Goal: Use online tool/utility: Utilize a website feature to perform a specific function

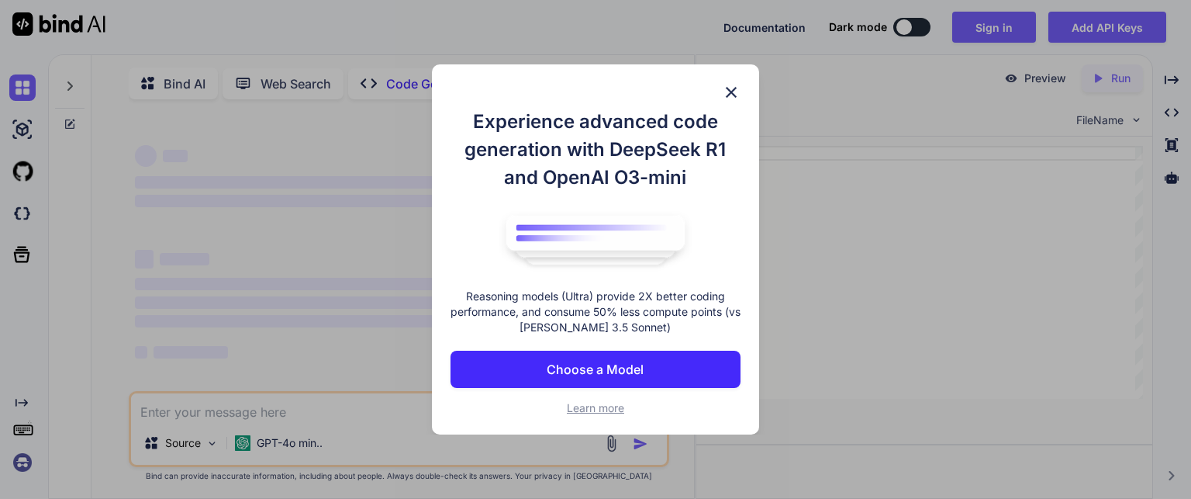
click at [732, 86] on img at bounding box center [731, 92] width 19 height 19
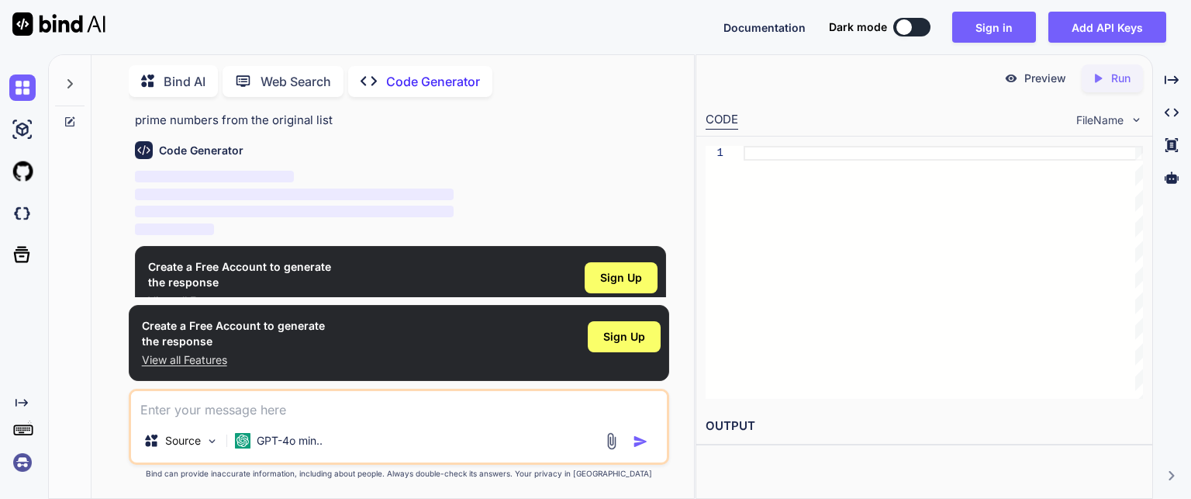
scroll to position [71, 0]
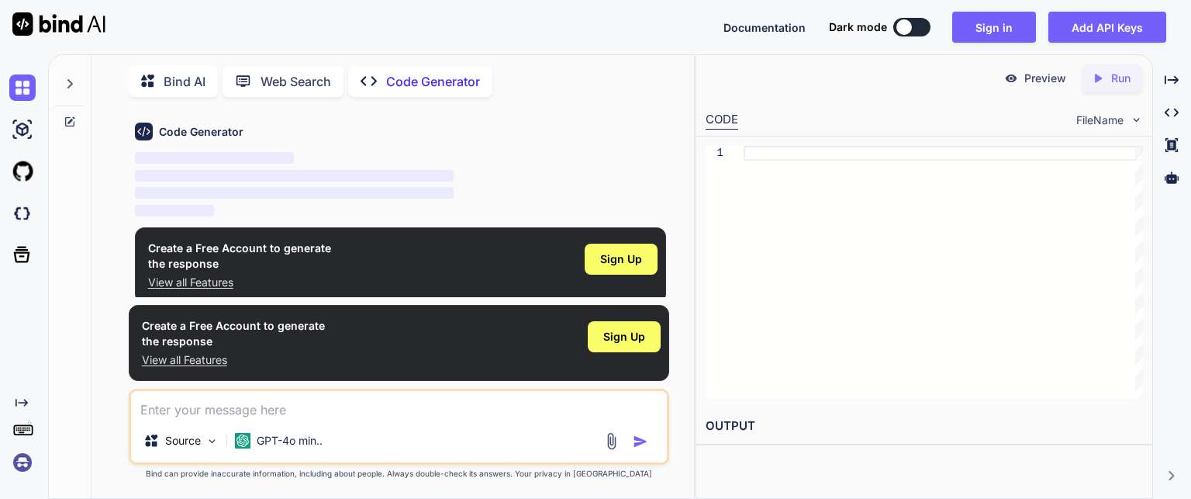
type textarea "x"
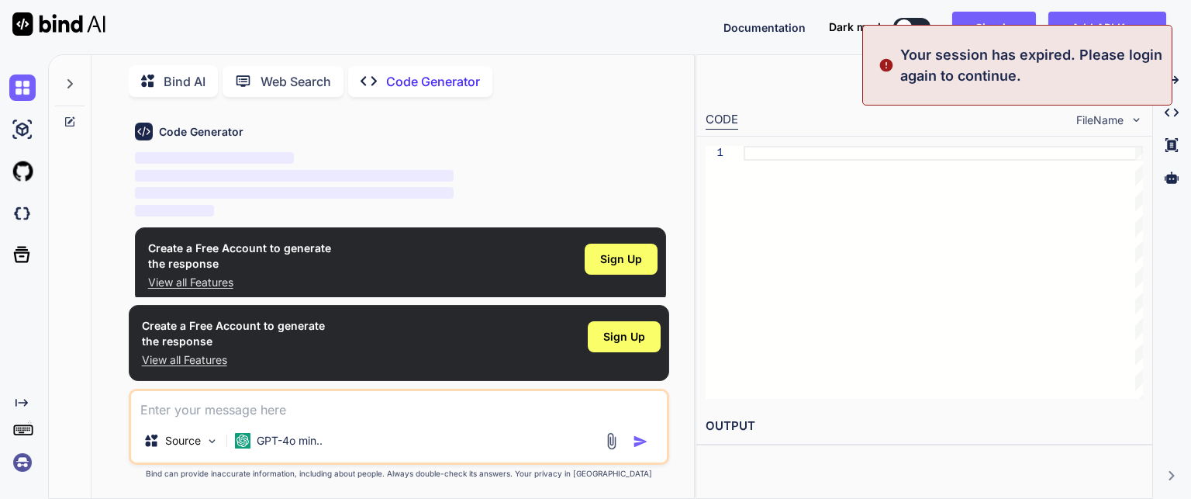
click at [343, 416] on textarea at bounding box center [399, 405] width 536 height 28
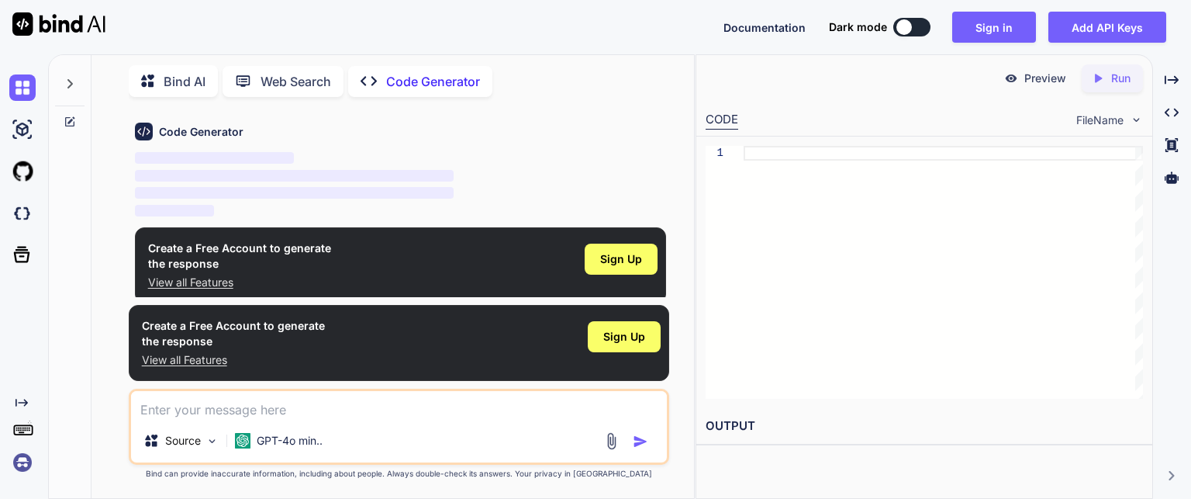
paste textarea "make for breast and butt expansion"
type textarea "make for breast and butt expansion"
type textarea "x"
type textarea "make for breast and butt expansion"
click at [639, 443] on img "button" at bounding box center [641, 442] width 16 height 16
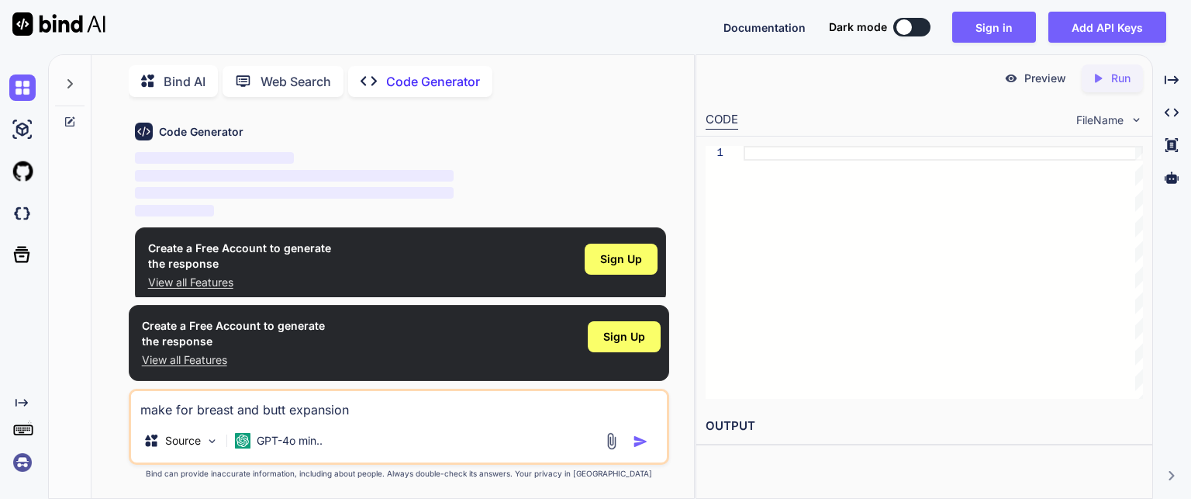
click at [638, 444] on img "button" at bounding box center [641, 442] width 16 height 16
click at [627, 262] on span "Sign Up" at bounding box center [621, 259] width 42 height 16
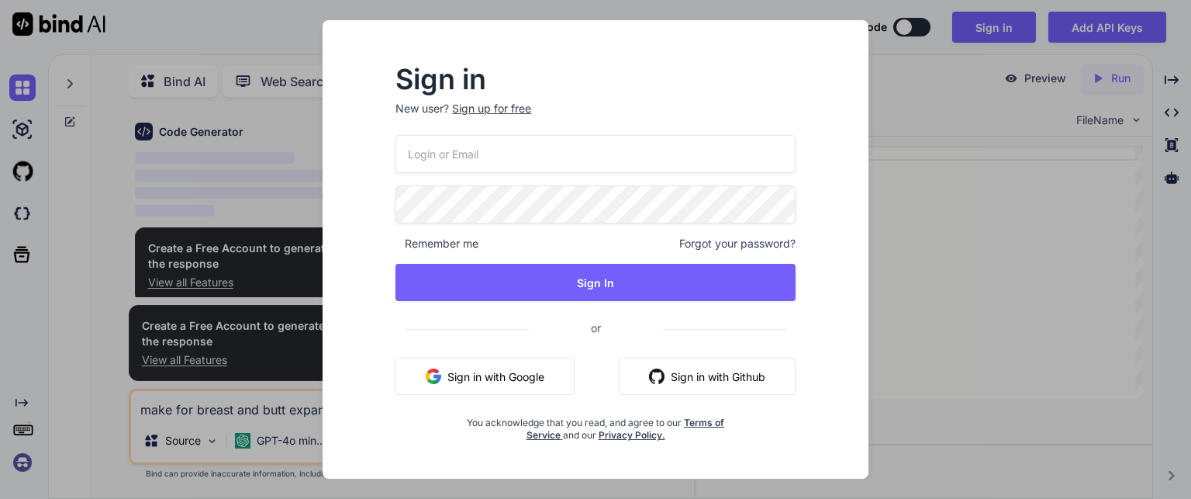
click at [492, 371] on button "Sign in with Google" at bounding box center [485, 376] width 179 height 37
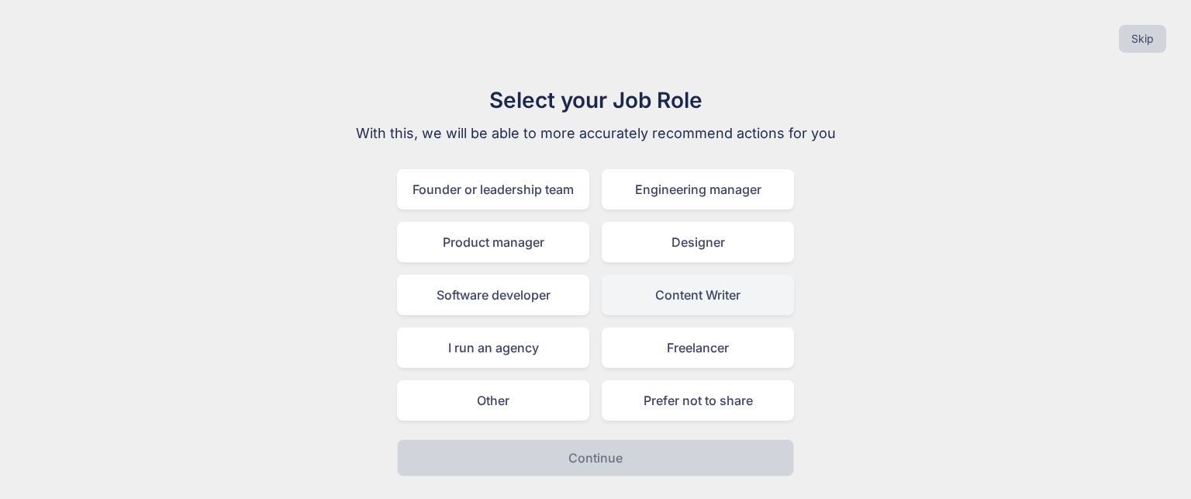
click at [670, 301] on div "Content Writer" at bounding box center [698, 295] width 192 height 40
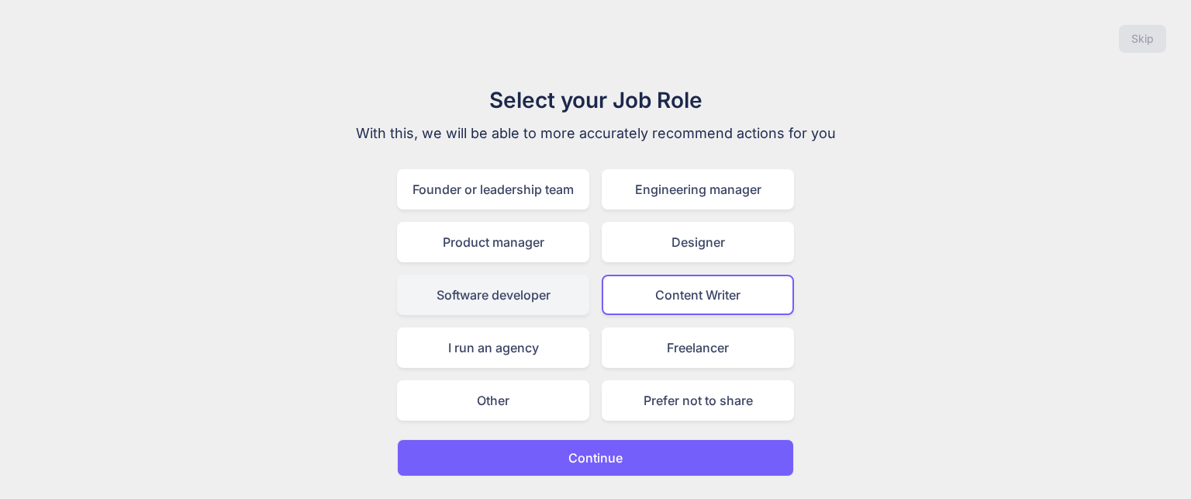
click at [565, 302] on div "Software developer" at bounding box center [493, 295] width 192 height 40
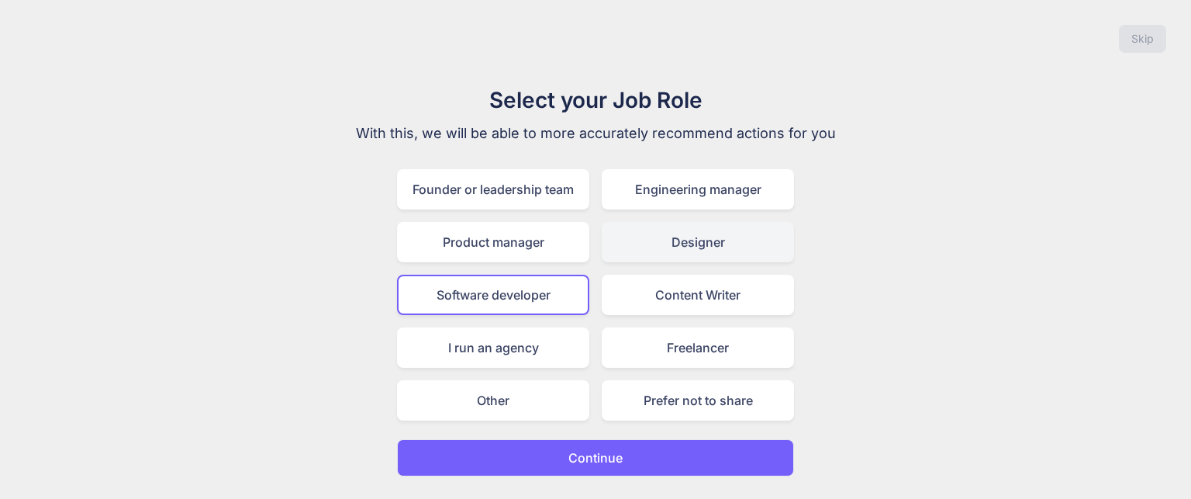
click at [677, 257] on div "Designer" at bounding box center [698, 242] width 192 height 40
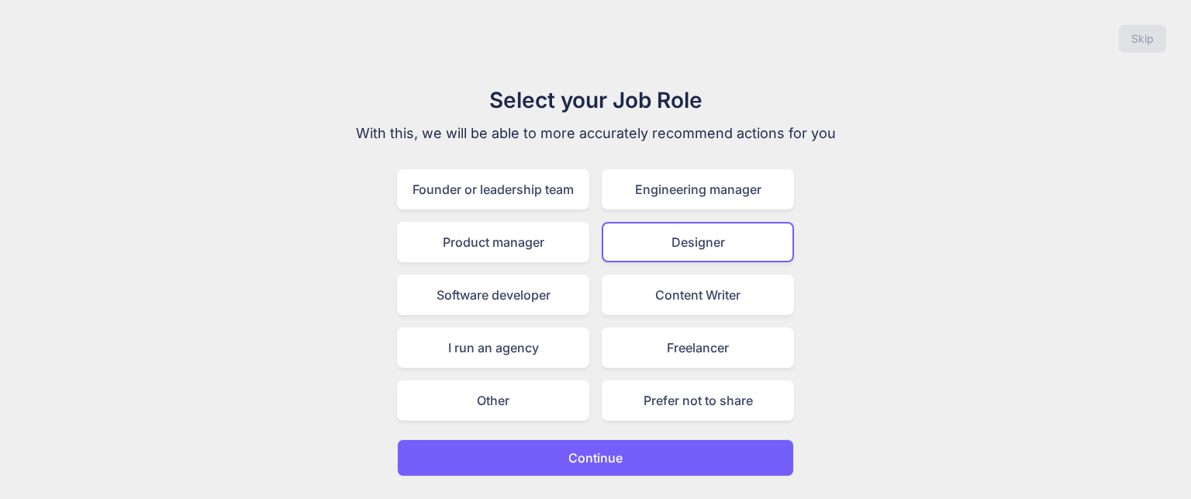
click at [679, 455] on button "Continue" at bounding box center [595, 457] width 397 height 37
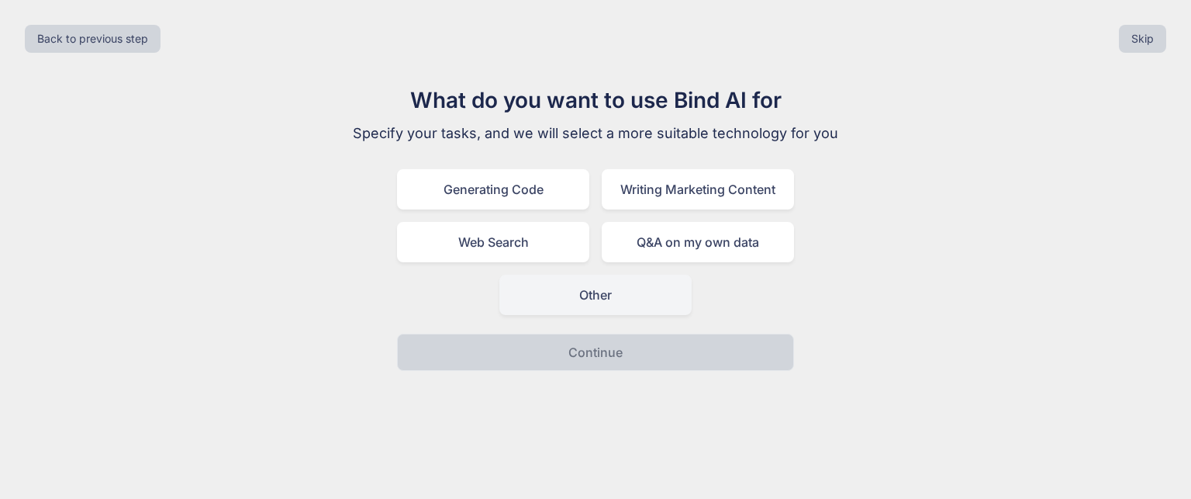
click at [610, 305] on div "Other" at bounding box center [595, 295] width 192 height 40
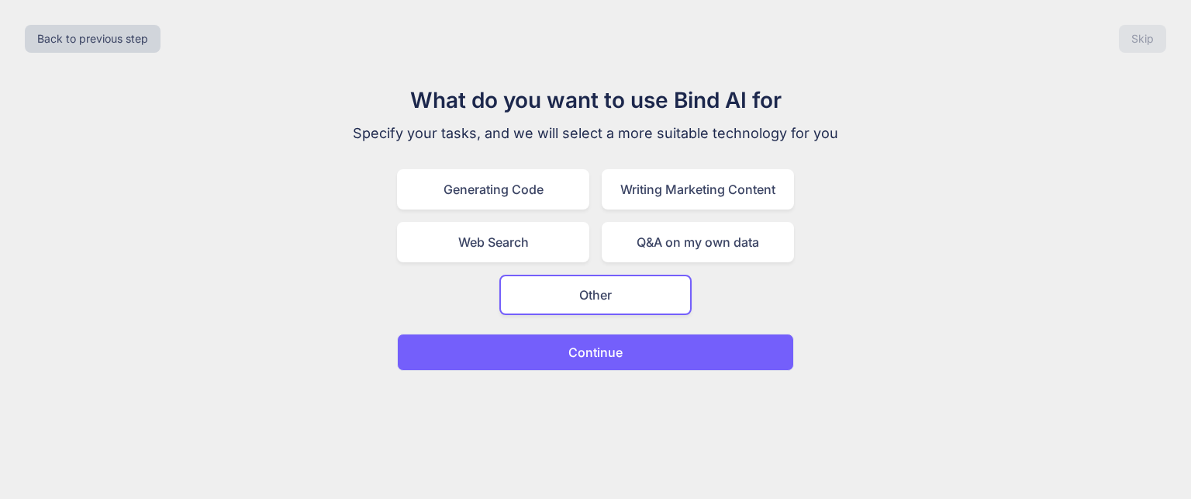
click at [627, 367] on button "Continue" at bounding box center [595, 351] width 397 height 37
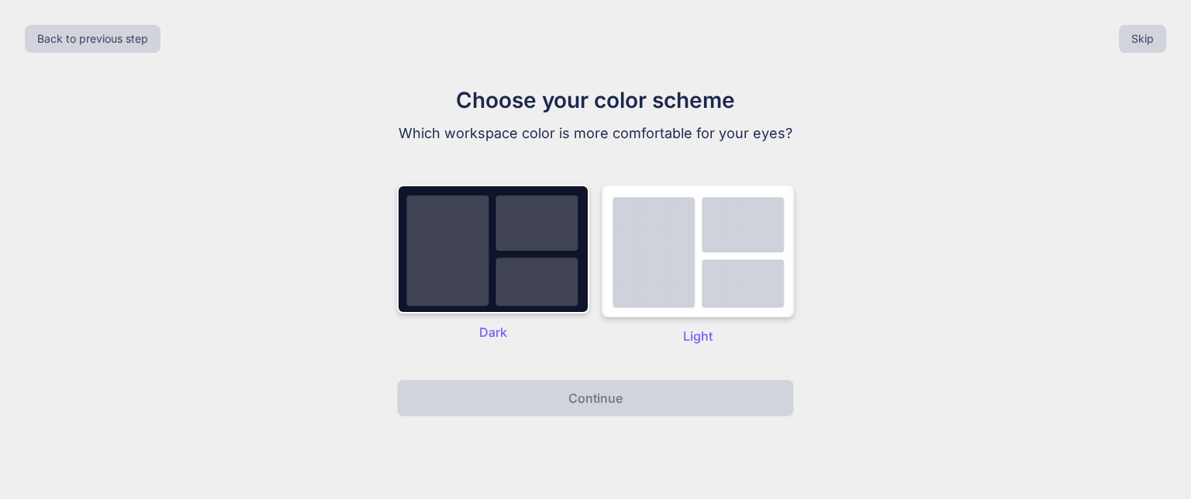
click at [657, 290] on img at bounding box center [698, 251] width 192 height 133
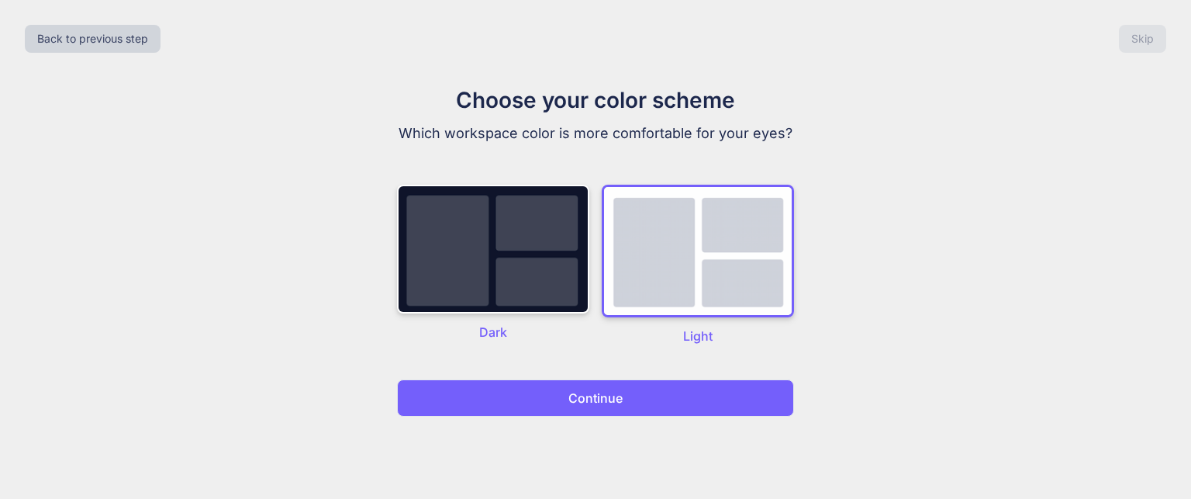
click at [663, 430] on div "Back to previous step Skip Choose your color scheme Which workspace color is mo…" at bounding box center [595, 249] width 1191 height 499
click at [658, 408] on button "Continue" at bounding box center [595, 397] width 397 height 37
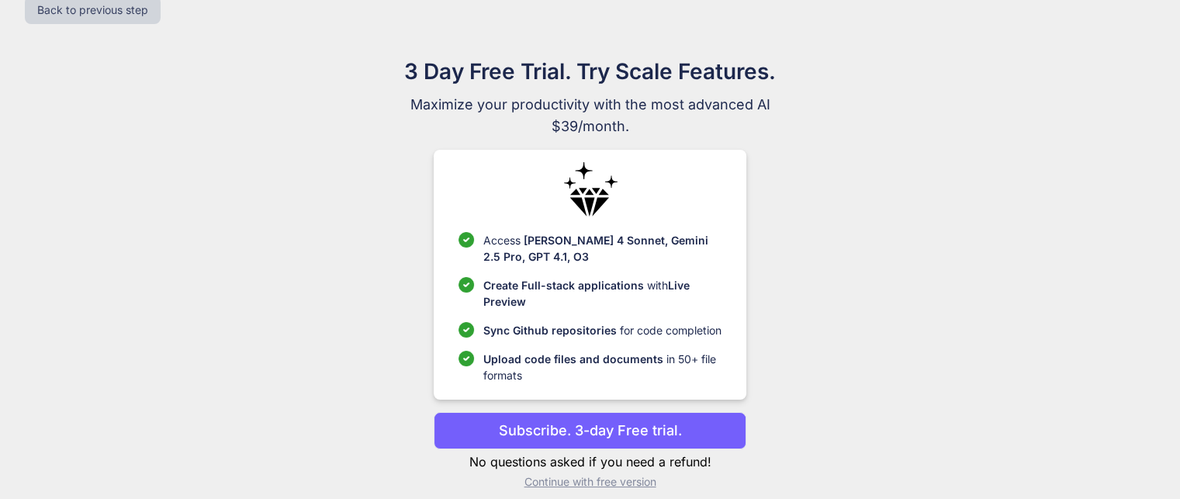
scroll to position [43, 0]
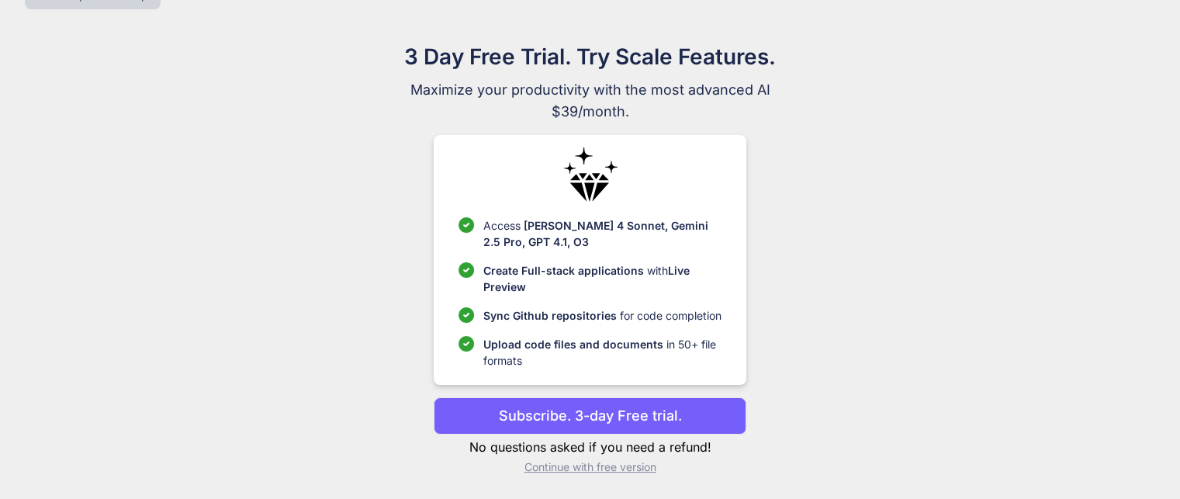
click at [648, 473] on p "Continue with free version" at bounding box center [590, 467] width 313 height 16
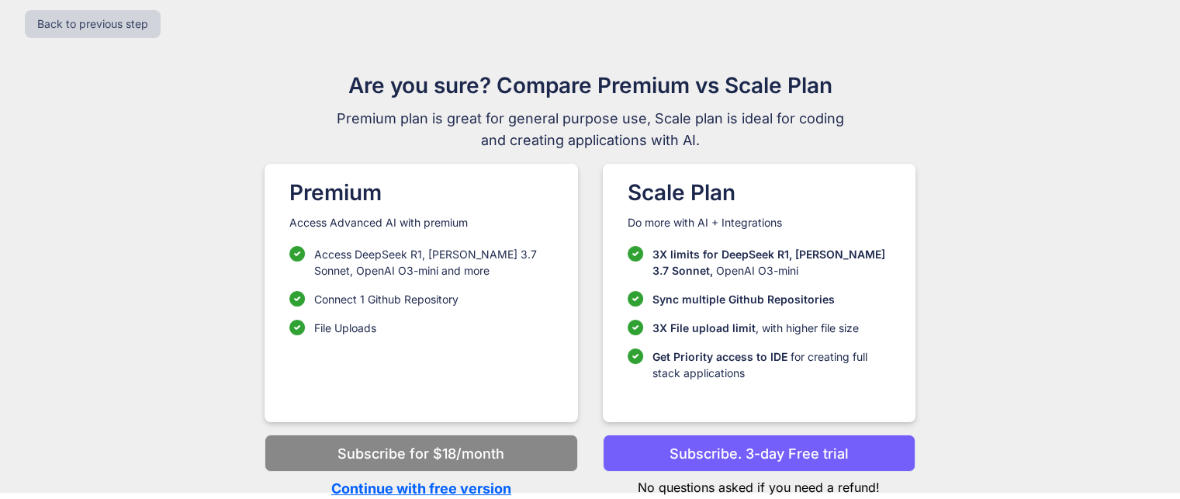
click at [493, 489] on p "Continue with free version" at bounding box center [420, 488] width 313 height 21
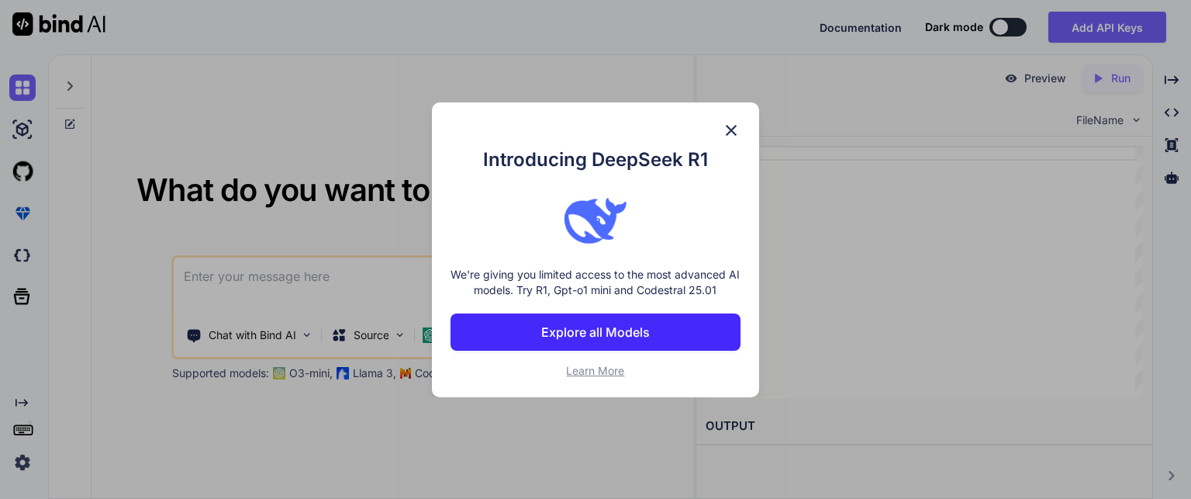
click at [738, 124] on img at bounding box center [731, 130] width 19 height 19
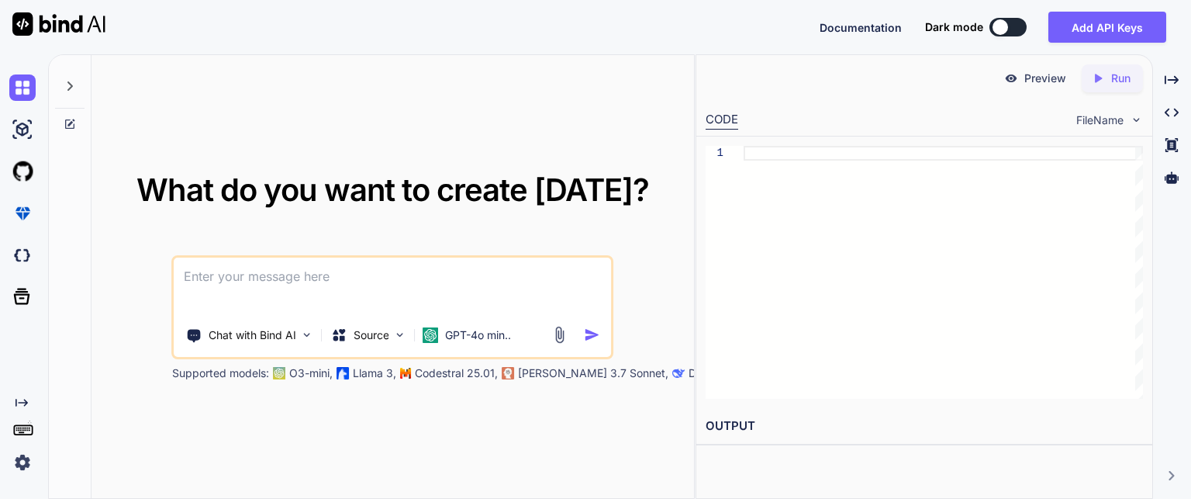
paste textarea "make for breast and butt expansion"
type textarea "make for breast and butt expansion"
click at [499, 335] on p "GPT-4o min.." at bounding box center [478, 335] width 66 height 16
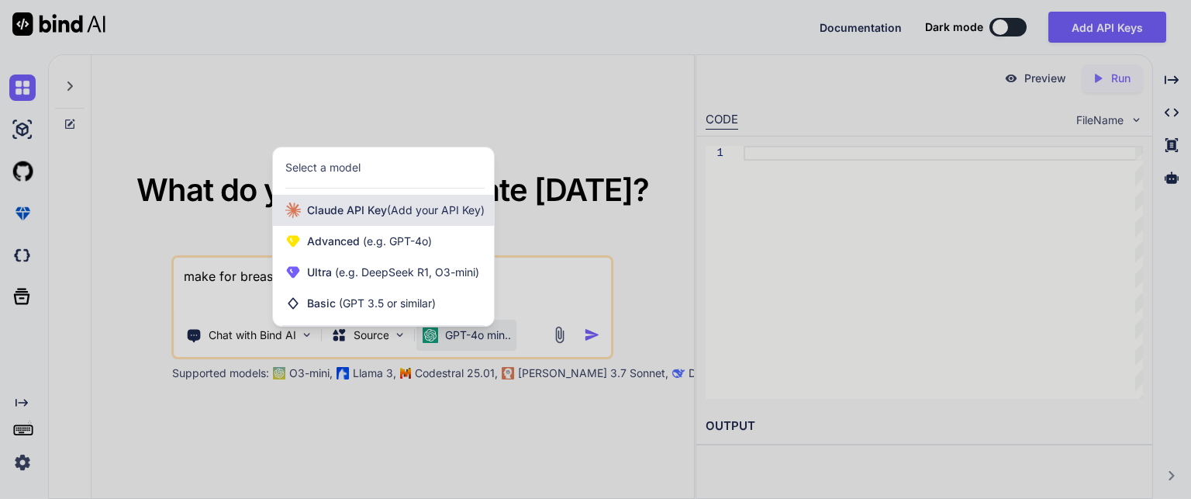
click at [405, 216] on span "(Add your API Key)" at bounding box center [436, 209] width 98 height 13
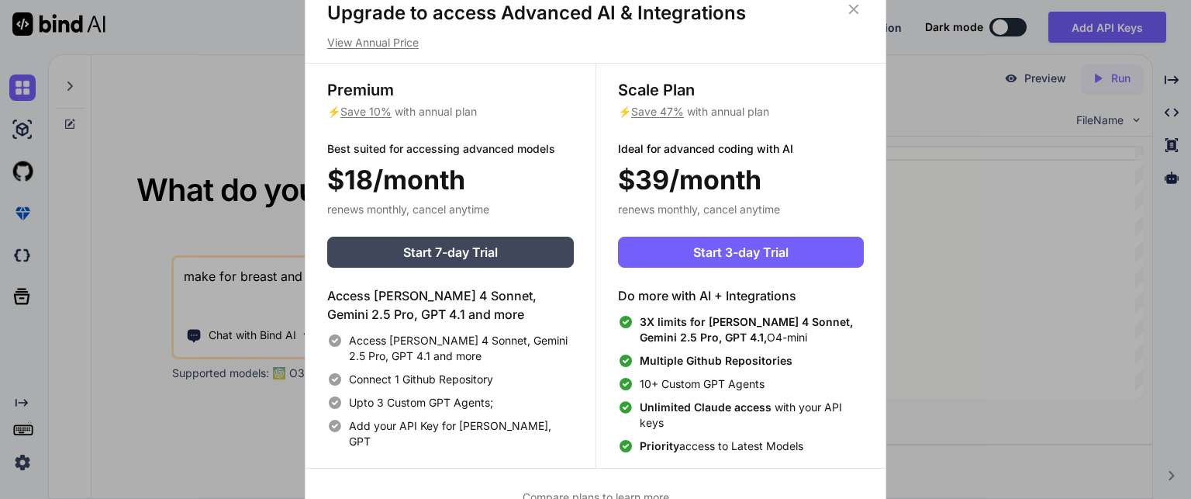
click at [850, 6] on icon at bounding box center [853, 9] width 17 height 17
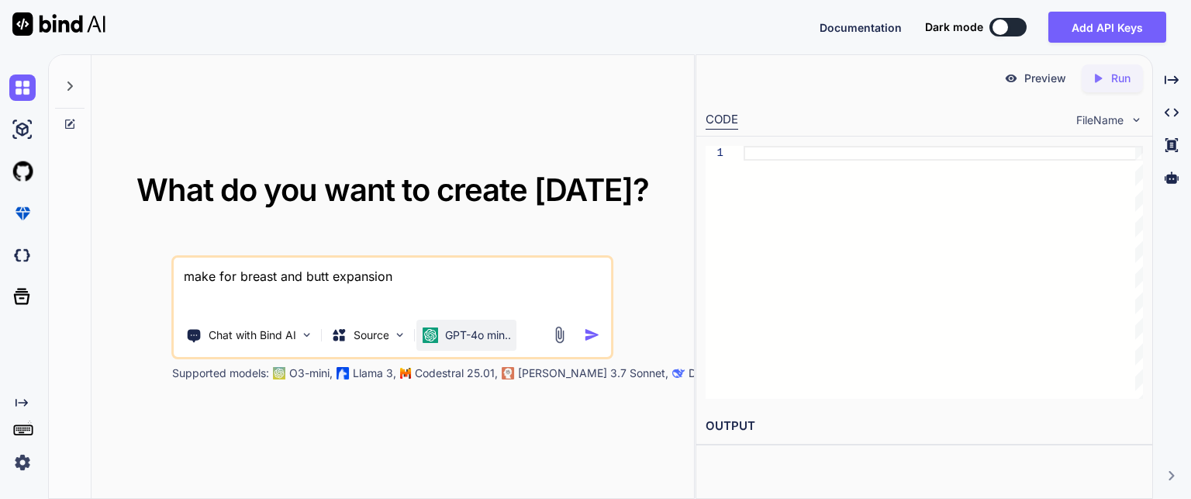
click at [450, 337] on p "GPT-4o min.." at bounding box center [478, 335] width 66 height 16
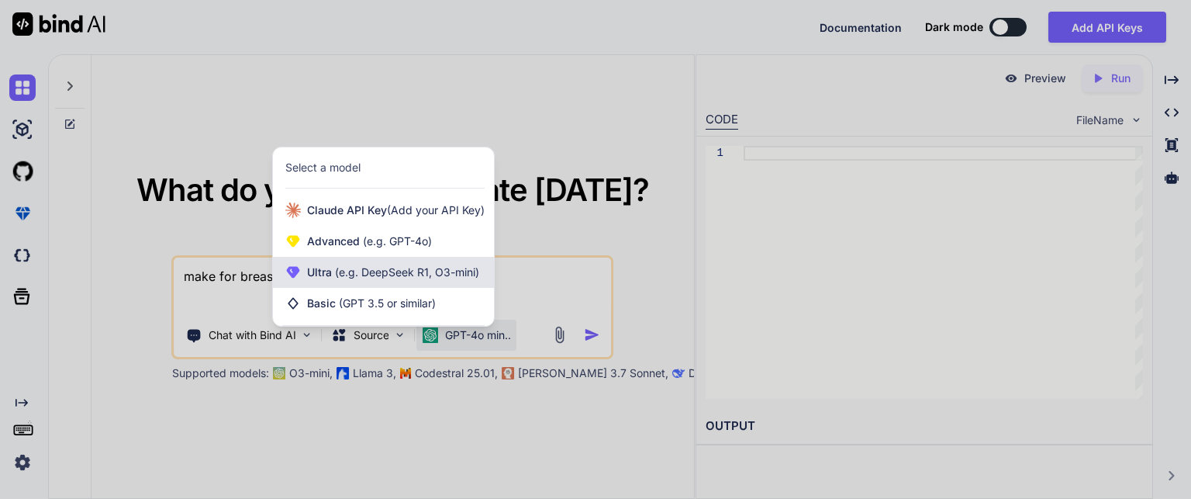
click at [394, 275] on span "(e.g. DeepSeek R1, O3-mini)" at bounding box center [405, 271] width 147 height 13
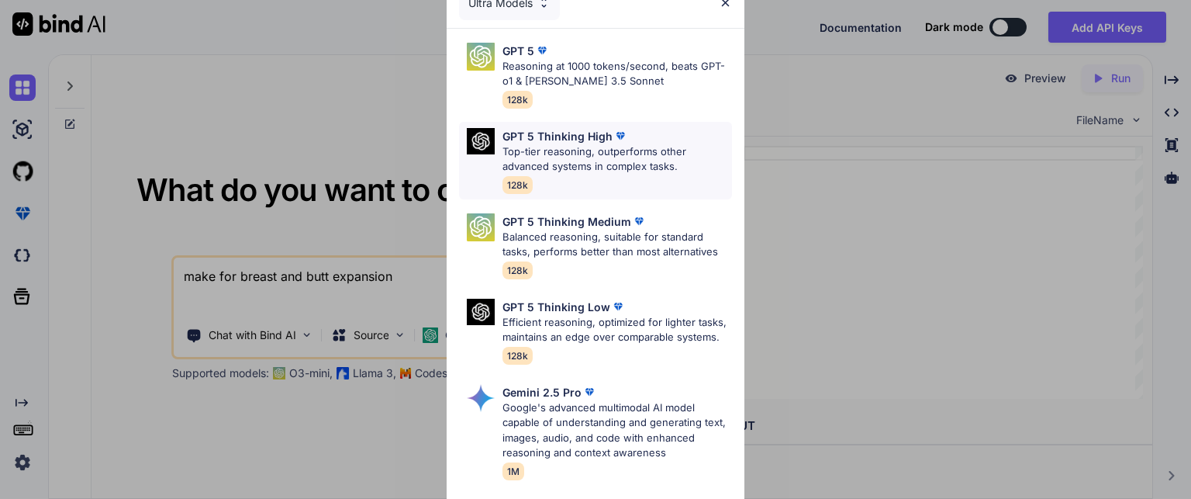
click at [620, 157] on p "Top-tier reasoning, outperforms other advanced systems in complex tasks." at bounding box center [618, 159] width 230 height 30
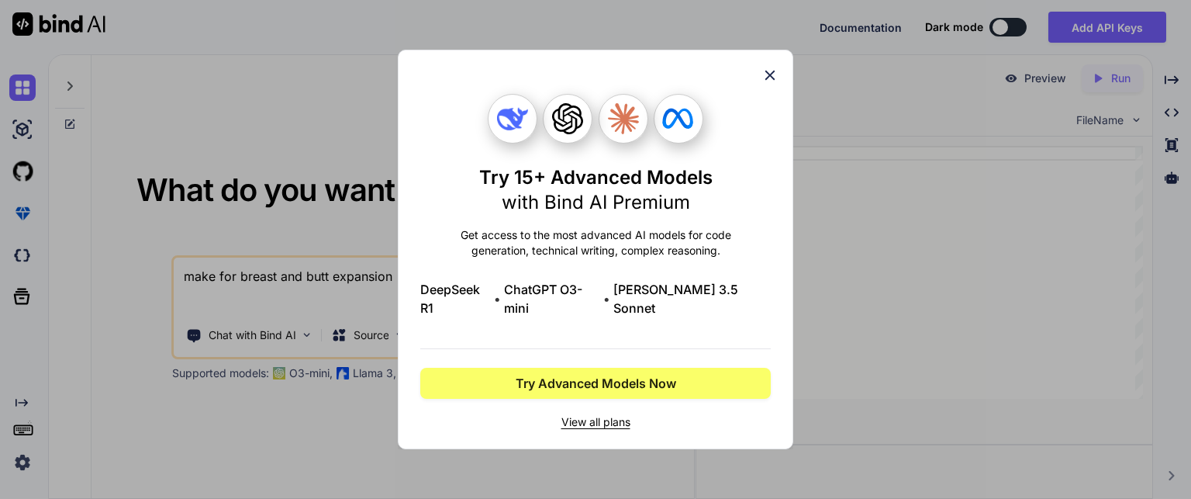
click at [773, 79] on icon at bounding box center [770, 75] width 17 height 17
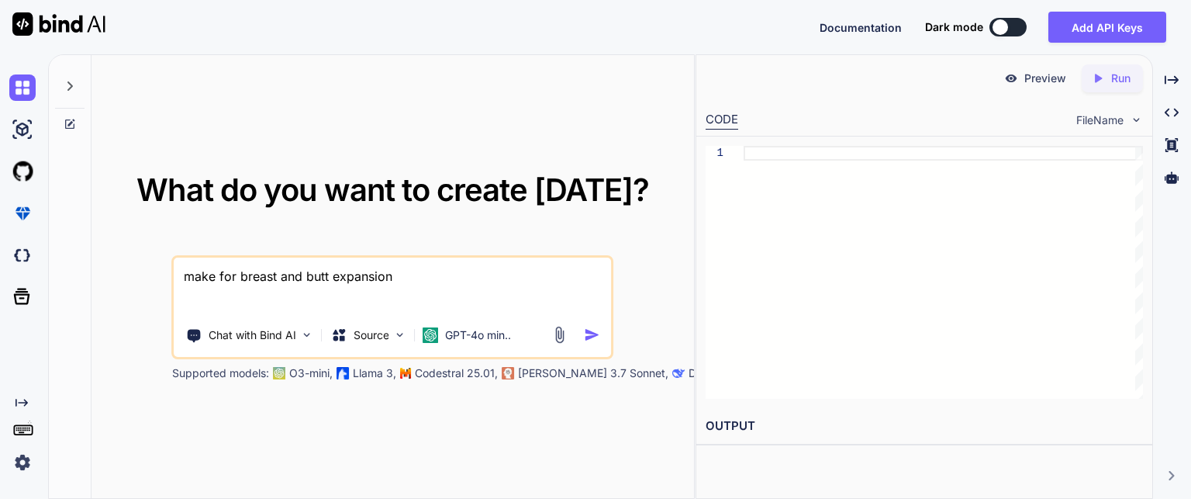
click at [583, 337] on div at bounding box center [579, 335] width 56 height 18
click at [456, 293] on textarea "make for breast and butt expansion" at bounding box center [393, 285] width 437 height 57
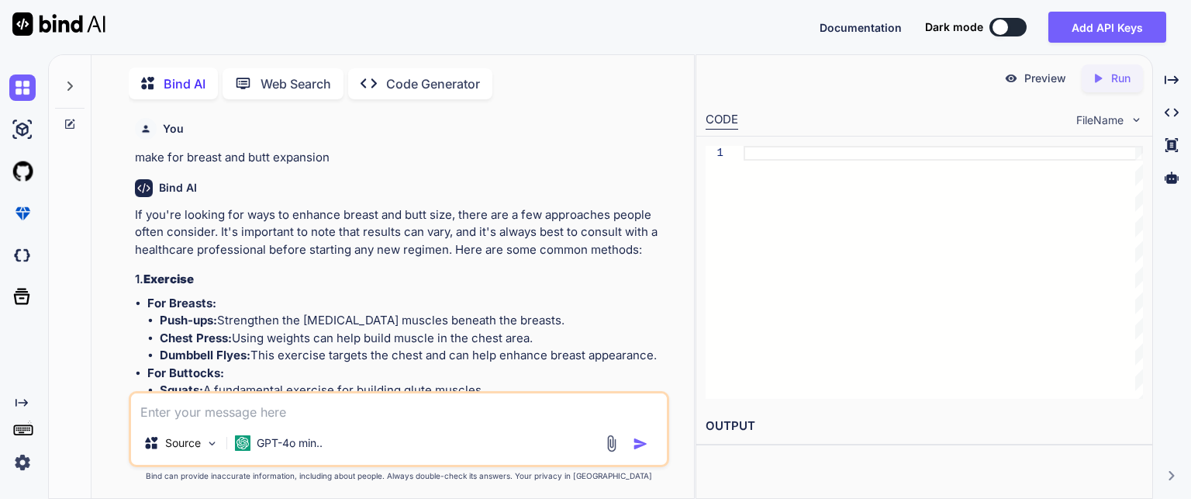
scroll to position [5, 0]
